Goal: Task Accomplishment & Management: Use online tool/utility

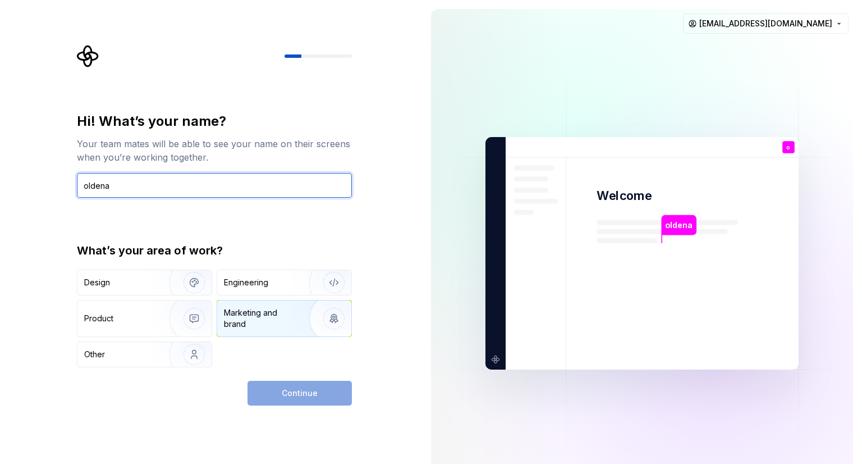
type input "oldena"
click at [269, 325] on div "Marketing and brand" at bounding box center [262, 318] width 76 height 22
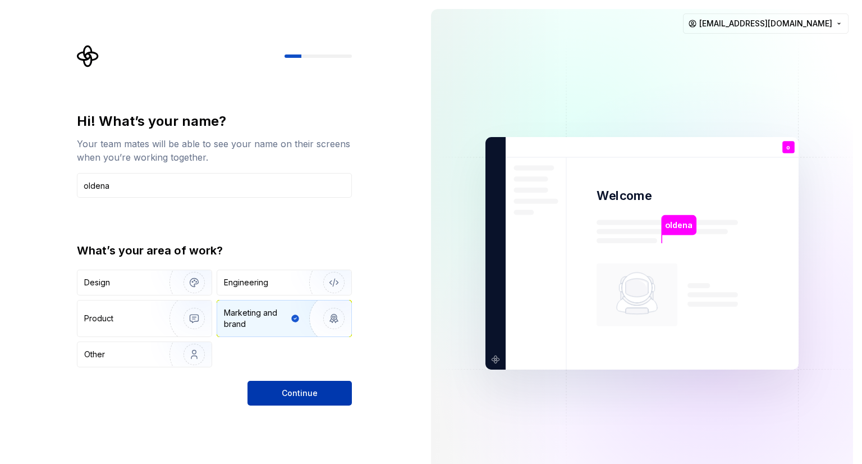
click at [308, 387] on span "Continue" at bounding box center [300, 392] width 36 height 11
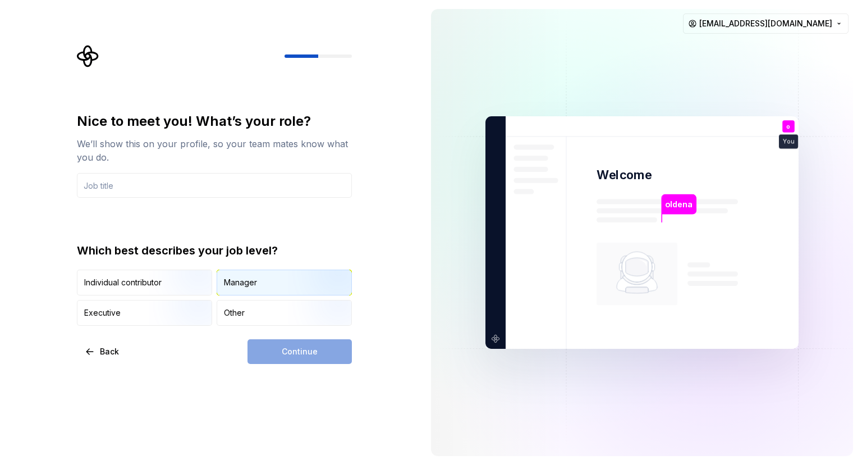
click at [271, 294] on div "Manager" at bounding box center [284, 282] width 134 height 25
click at [305, 361] on div "Continue" at bounding box center [300, 351] width 104 height 25
click at [151, 191] on input "text" at bounding box center [214, 185] width 275 height 25
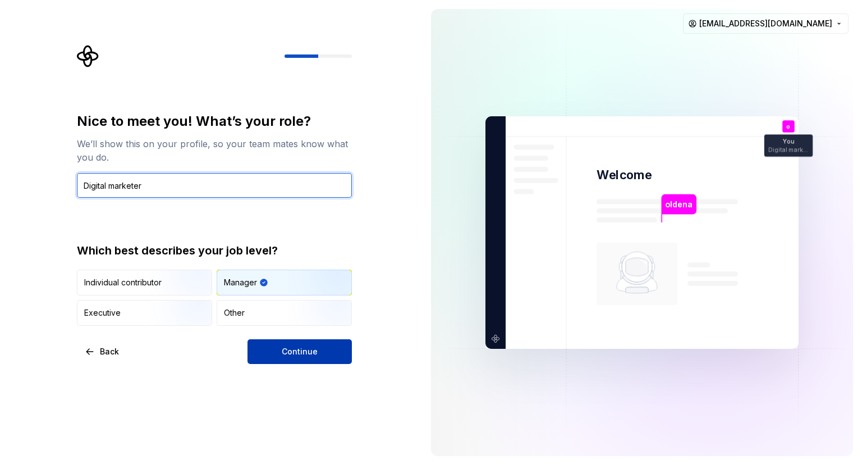
type input "Digital marketer"
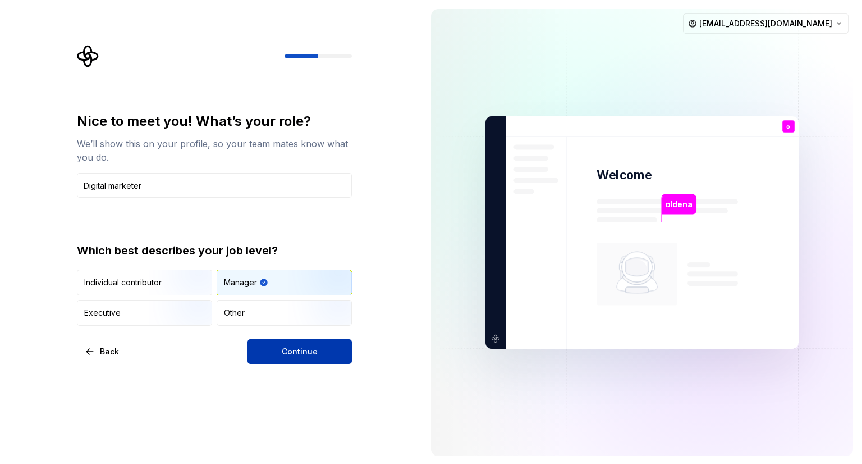
click at [306, 354] on span "Continue" at bounding box center [300, 351] width 36 height 11
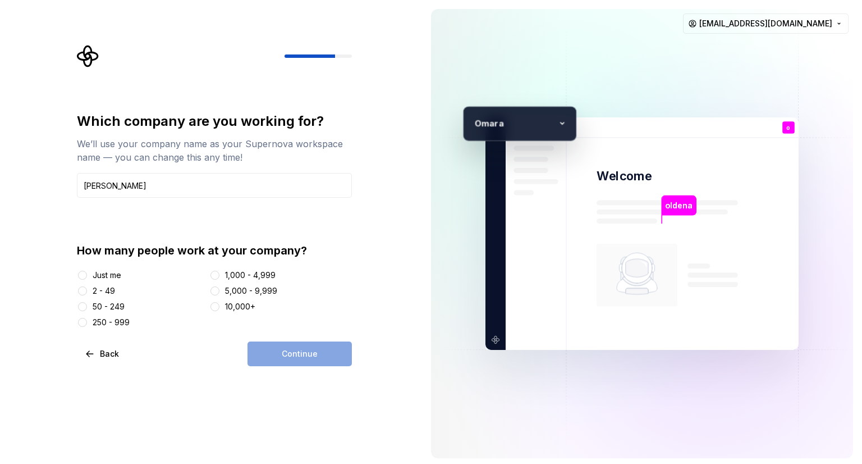
type input "[PERSON_NAME]"
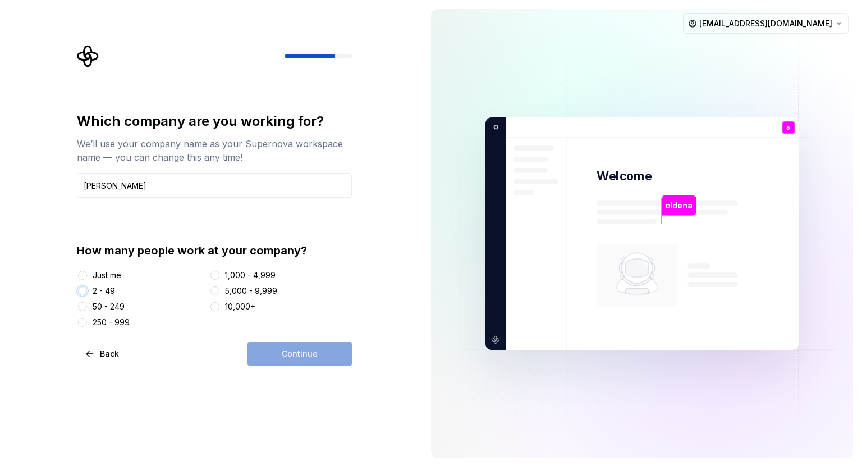
click at [85, 294] on button "2 - 49" at bounding box center [82, 290] width 9 height 9
click at [310, 348] on span "Continue" at bounding box center [300, 353] width 36 height 11
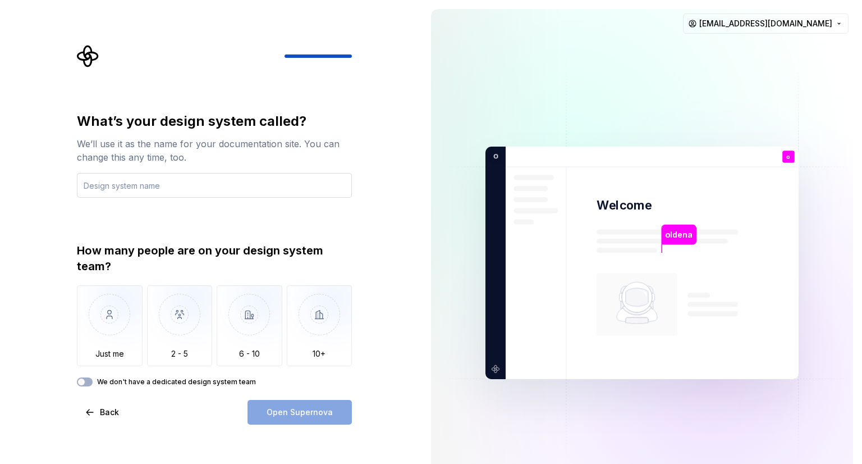
click at [130, 191] on input "text" at bounding box center [214, 185] width 275 height 25
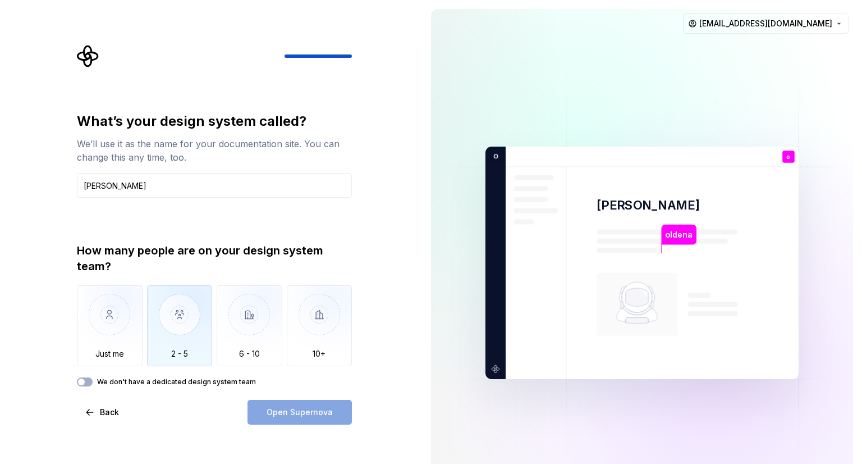
type input "[PERSON_NAME]"
click at [180, 328] on img "button" at bounding box center [180, 322] width 66 height 75
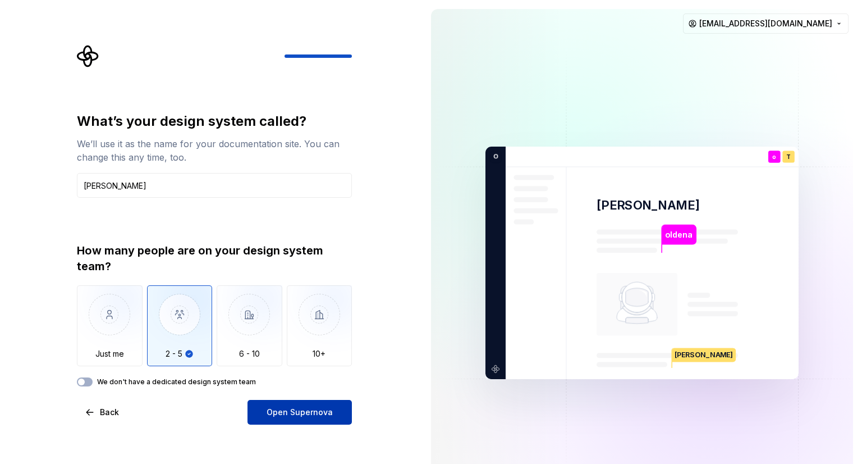
click at [308, 416] on span "Open Supernova" at bounding box center [300, 411] width 66 height 11
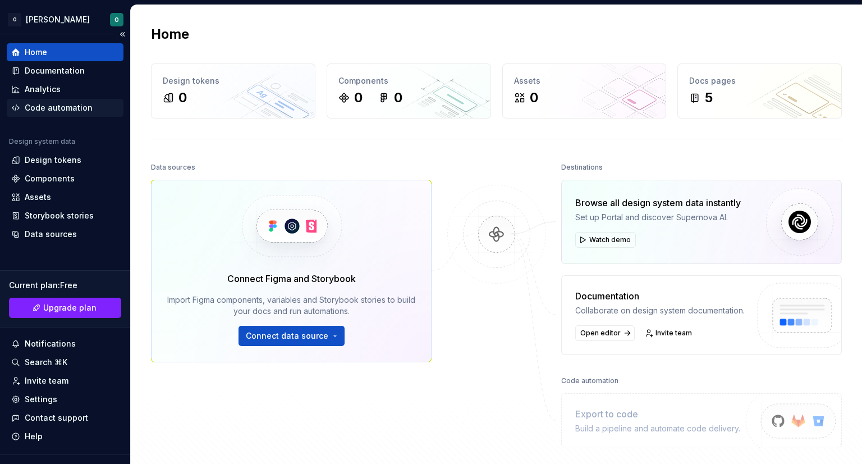
click at [76, 105] on div "Code automation" at bounding box center [59, 107] width 68 height 11
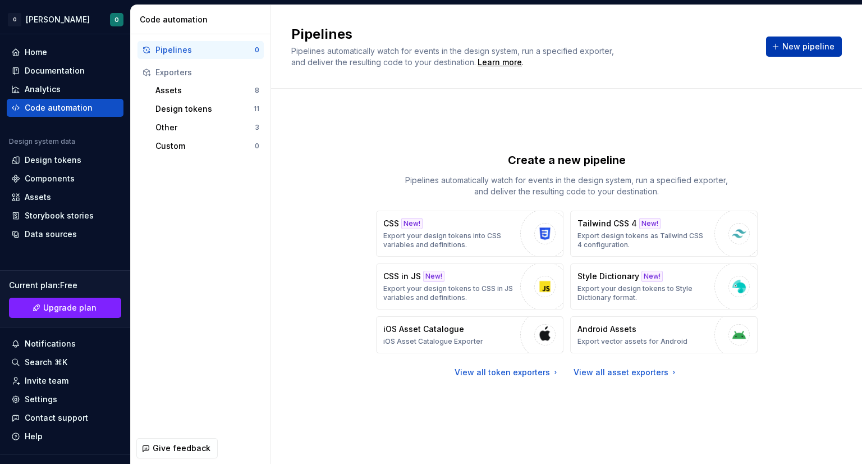
click at [807, 43] on span "New pipeline" at bounding box center [809, 46] width 52 height 11
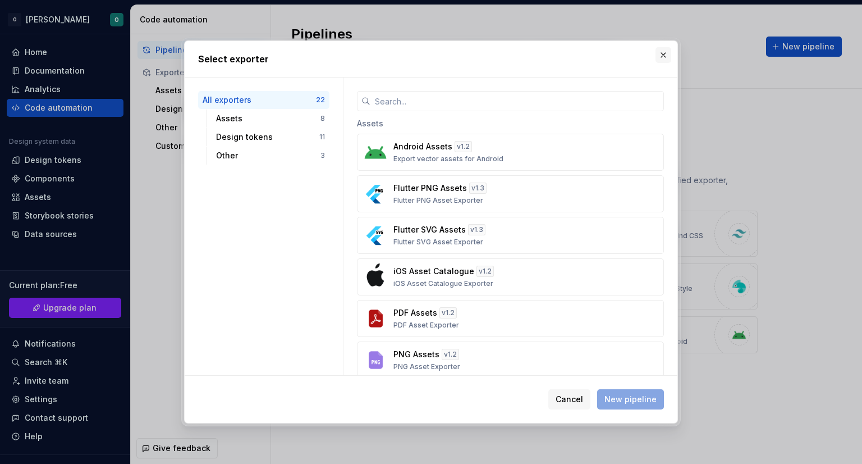
click at [661, 54] on button "button" at bounding box center [664, 55] width 16 height 16
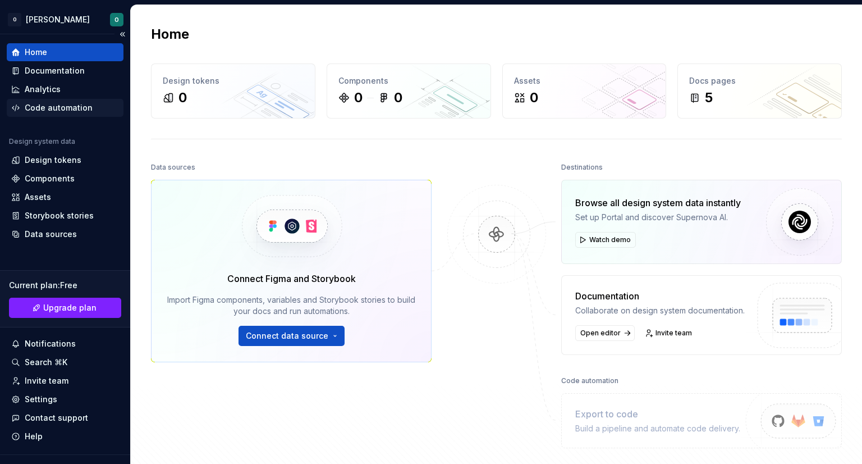
click at [67, 109] on div "Code automation" at bounding box center [59, 107] width 68 height 11
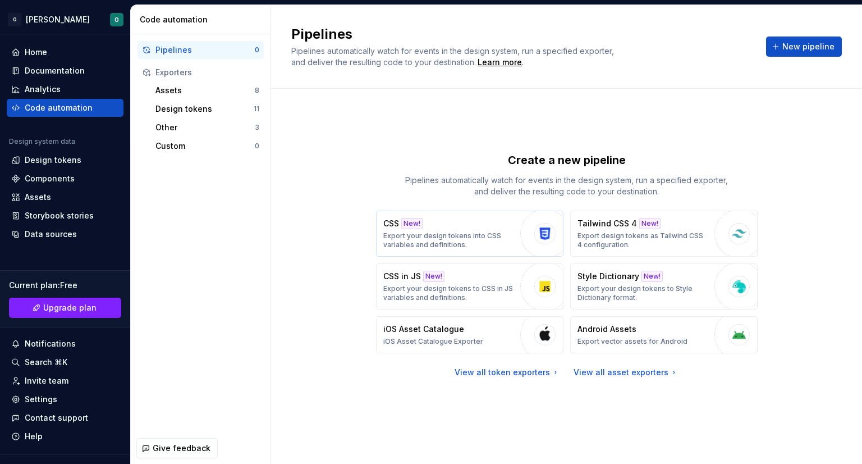
click at [405, 241] on p "Export your design tokens into CSS variables and definitions." at bounding box center [448, 240] width 131 height 18
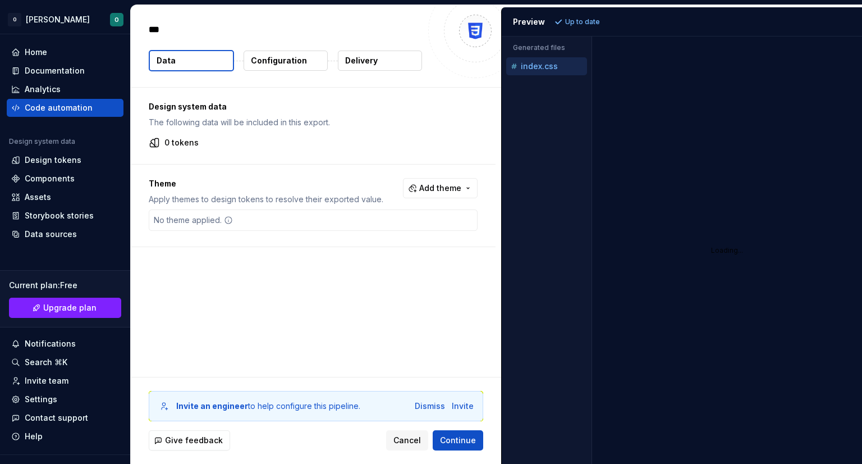
type textarea "*"
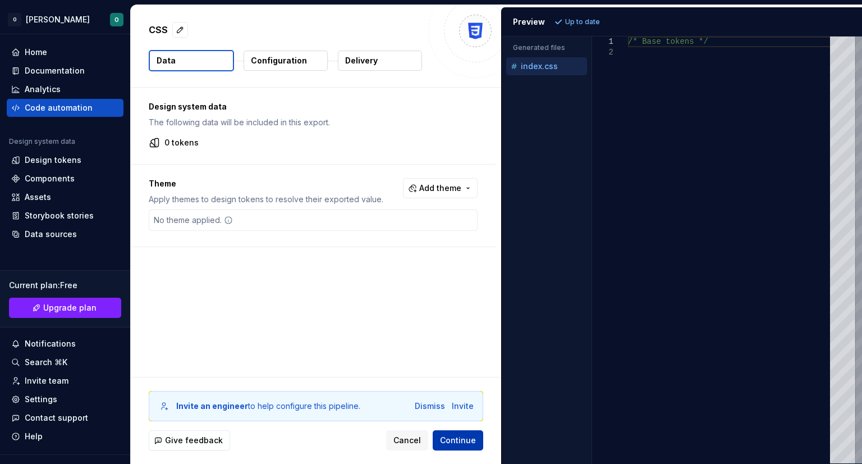
click at [454, 441] on span "Continue" at bounding box center [458, 440] width 36 height 11
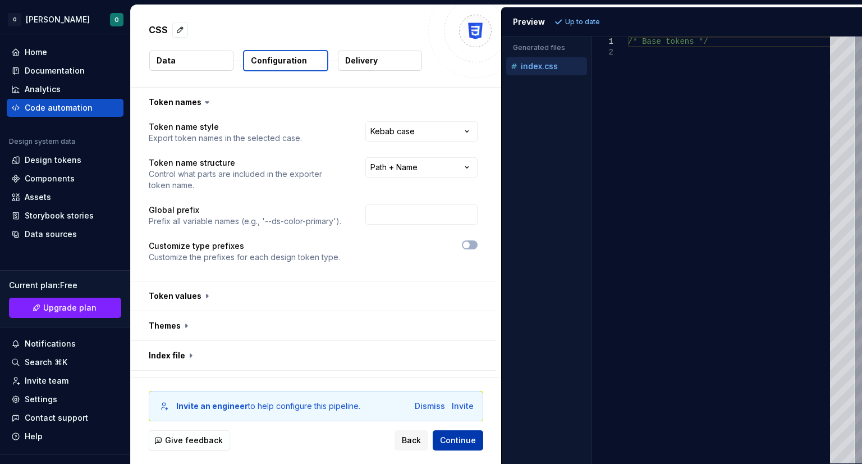
click at [454, 441] on span "Continue" at bounding box center [458, 440] width 36 height 11
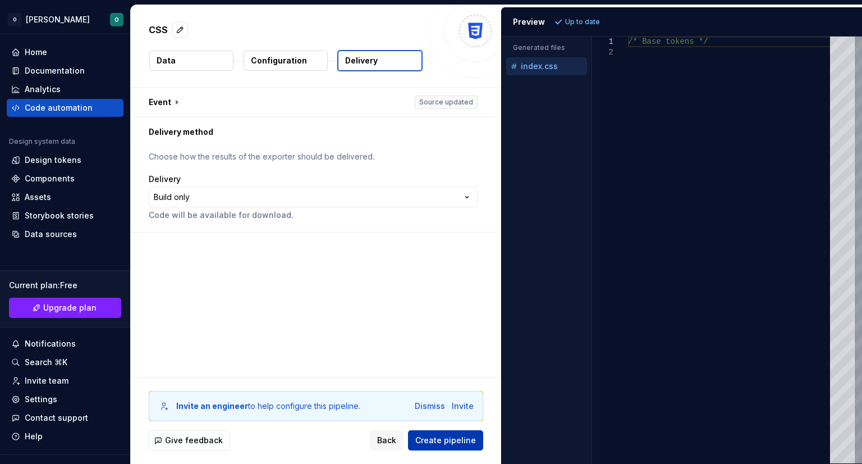
click at [454, 441] on span "Create pipeline" at bounding box center [445, 440] width 61 height 11
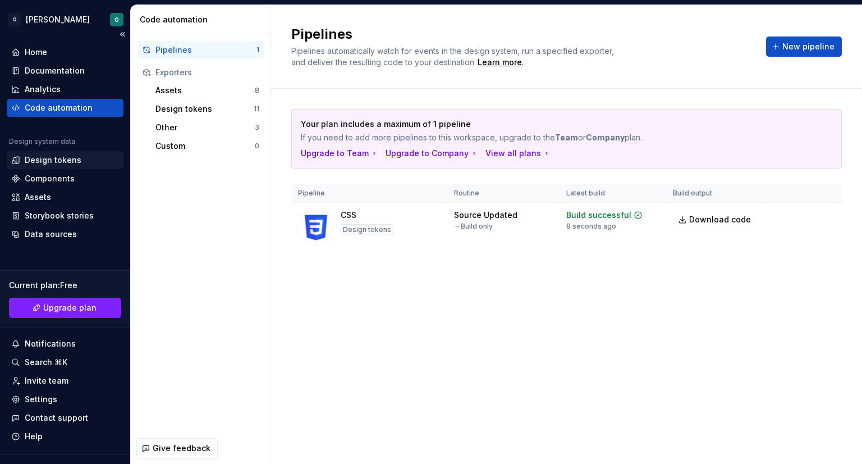
click at [65, 157] on div "Design tokens" at bounding box center [53, 159] width 57 height 11
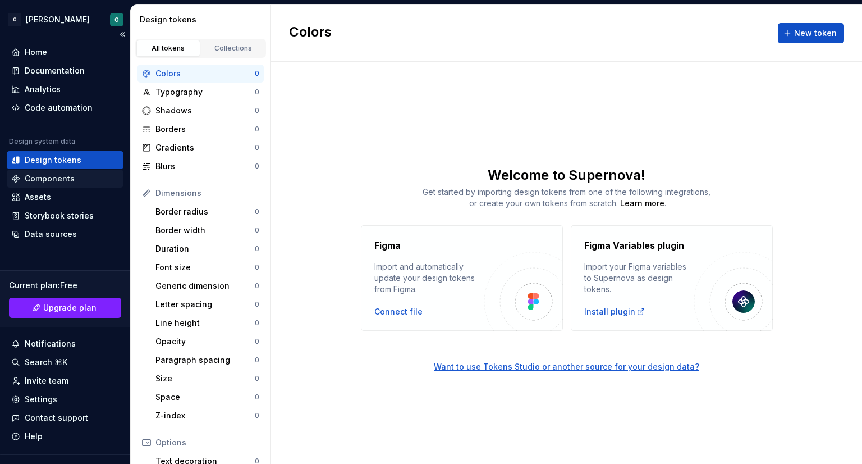
click at [63, 175] on div "Components" at bounding box center [50, 178] width 50 height 11
